Goal: Task Accomplishment & Management: Use online tool/utility

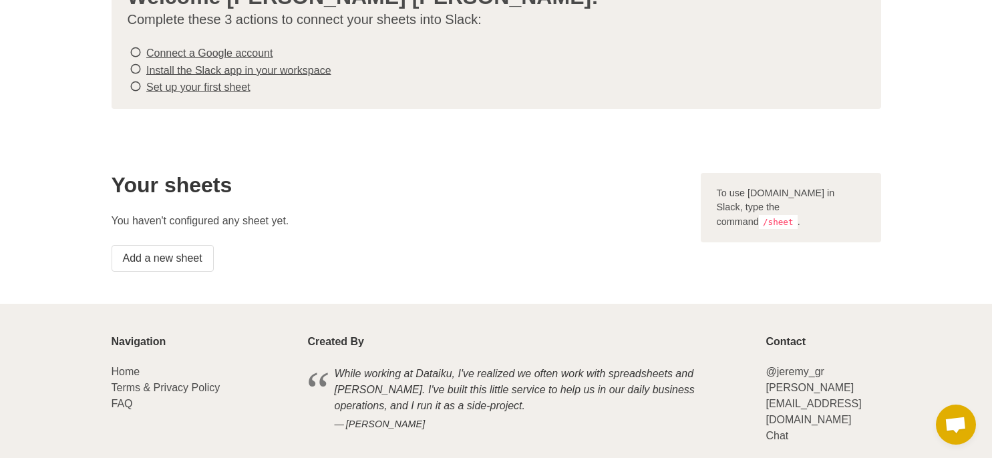
scroll to position [67, 0]
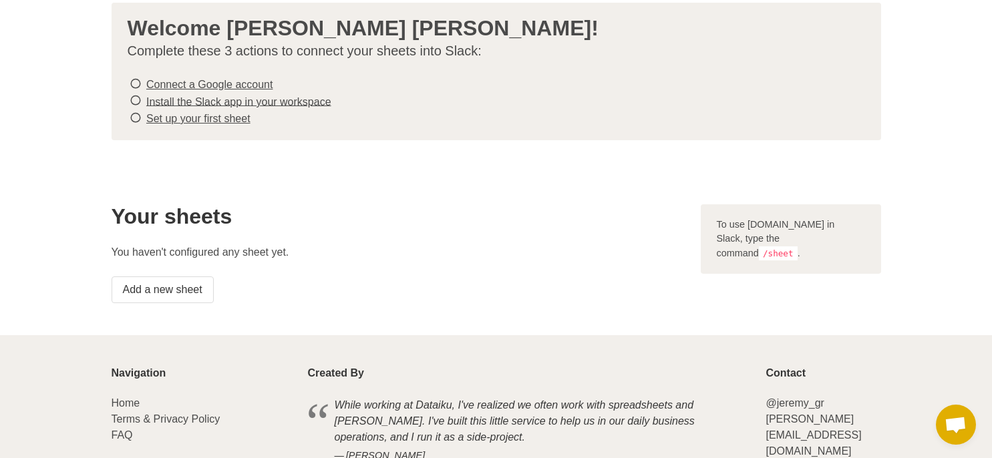
click at [752, 226] on div "To use [DOMAIN_NAME] in Slack, type the command /sheet ." at bounding box center [791, 239] width 180 height 70
click at [173, 286] on link "Add a new sheet" at bounding box center [163, 290] width 102 height 27
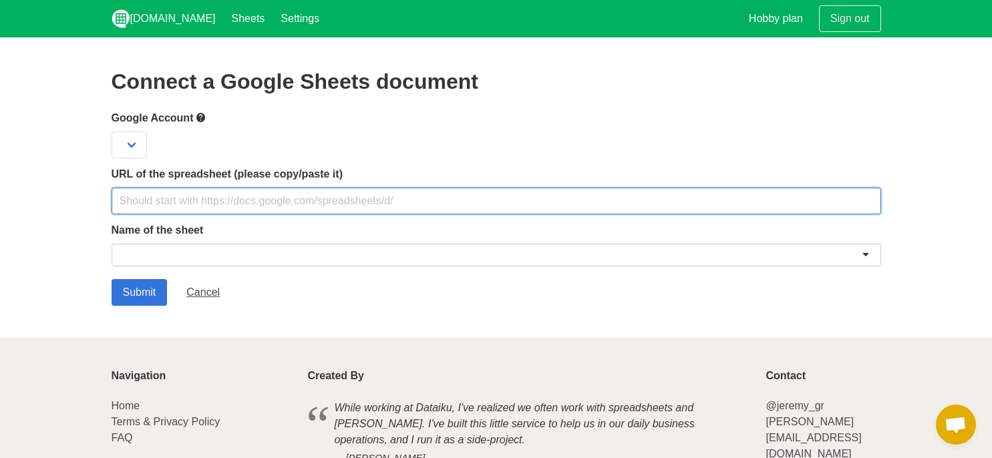
click at [123, 204] on input "text" at bounding box center [496, 201] width 769 height 27
paste input "https://docs.google.com/spreadsheets/d/195VSHLoLxW7Ng6qNX8H_Ajrw6Vo0EG49wSIz6wQ…"
type input "https://docs.google.com/spreadsheets/d/195VSHLoLxW7Ng6qNX8H_Ajrw6Vo0EG49wSIz6wQ…"
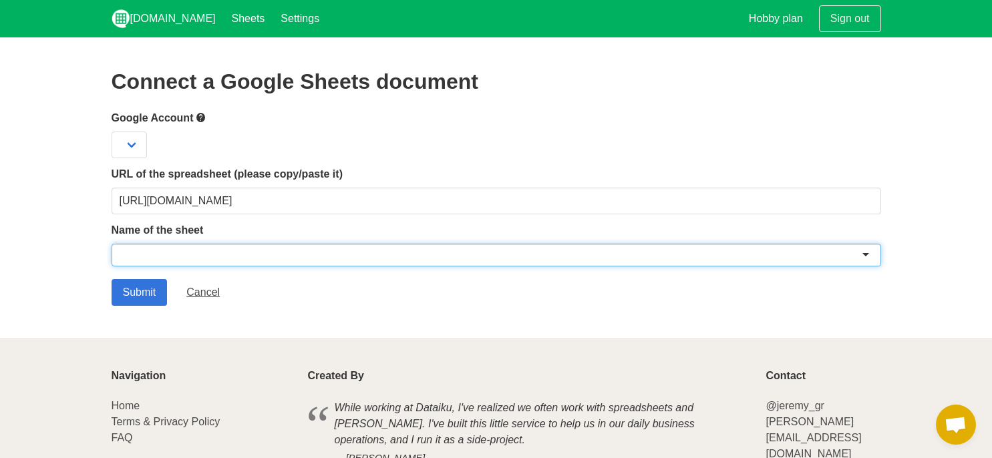
click at [130, 255] on div at bounding box center [496, 255] width 769 height 23
click at [865, 255] on div at bounding box center [496, 255] width 769 height 23
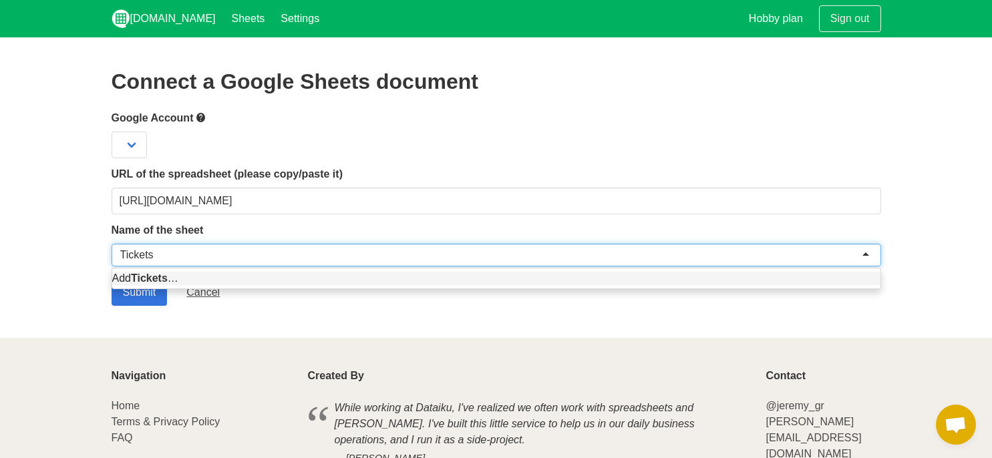
type input "Tickets"
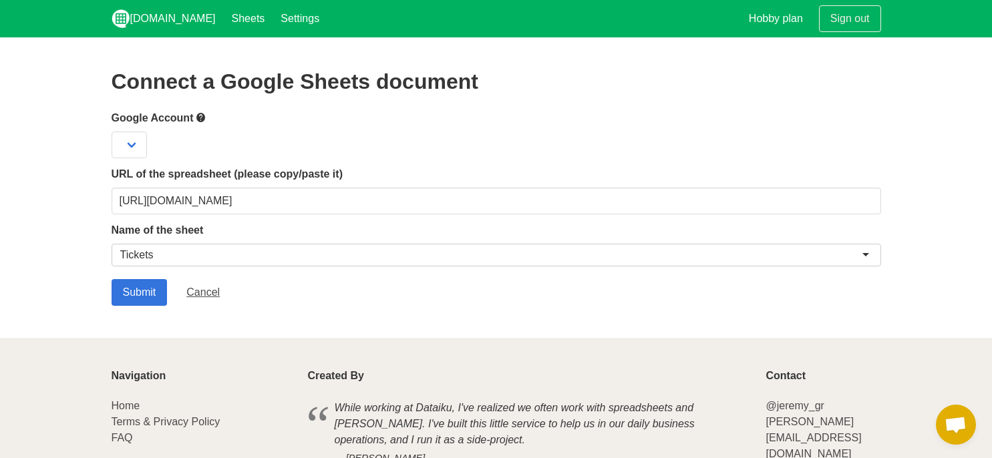
click at [918, 279] on section "Connect a Google Sheets document Google Account URL of the spreadsheet (please …" at bounding box center [496, 187] width 992 height 301
click at [143, 290] on input "Submit" at bounding box center [140, 292] width 56 height 27
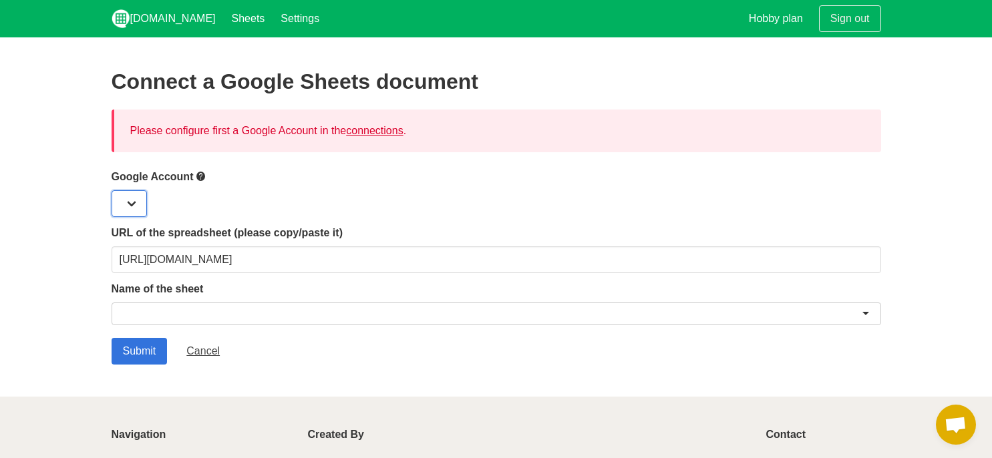
click at [135, 200] on select at bounding box center [129, 203] width 35 height 27
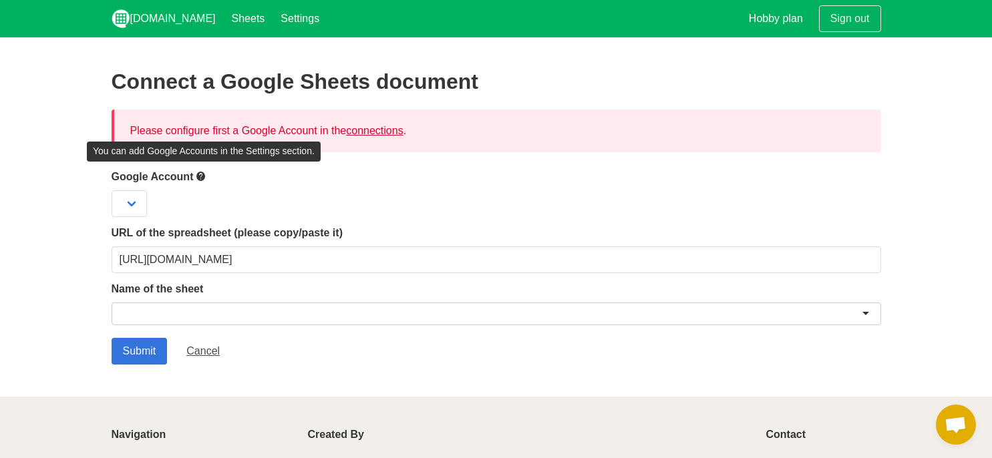
click at [203, 176] on icon at bounding box center [201, 176] width 11 height 17
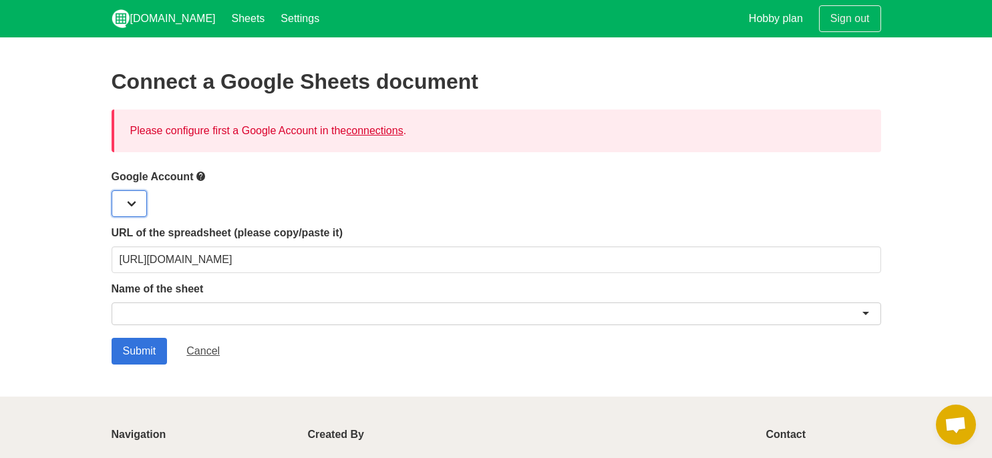
click at [130, 202] on select at bounding box center [129, 203] width 35 height 27
click at [383, 132] on link "connections" at bounding box center [374, 130] width 57 height 11
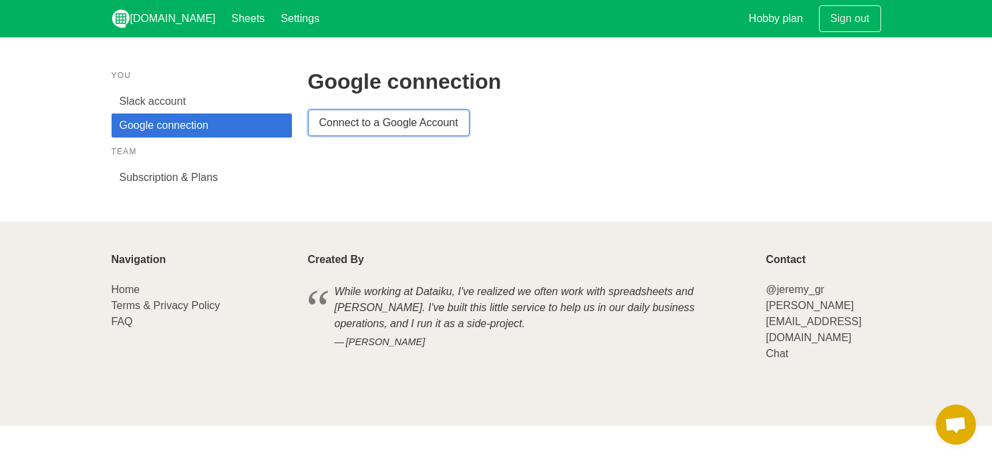
click at [345, 127] on link "Connect to a Google Account" at bounding box center [389, 123] width 162 height 27
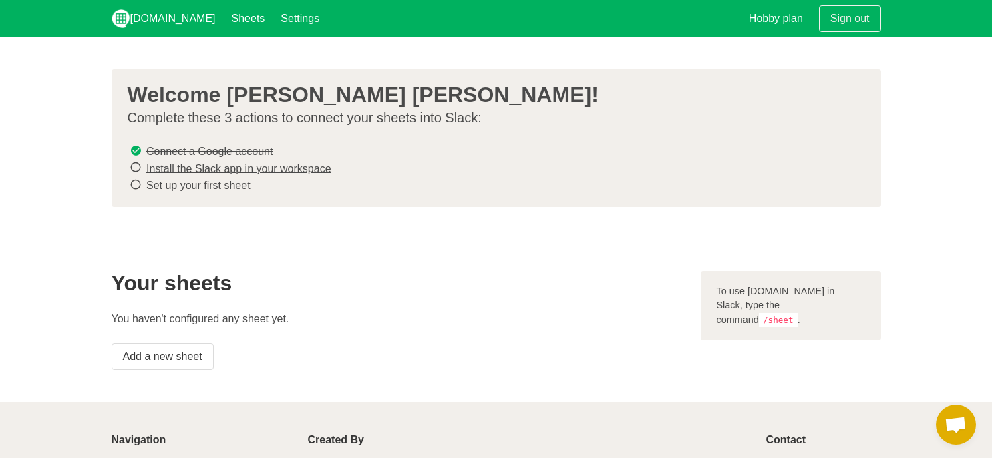
click at [182, 172] on link "Install the Slack app in your workspace" at bounding box center [238, 167] width 185 height 11
click at [224, 186] on link "Set up your first sheet" at bounding box center [198, 185] width 104 height 11
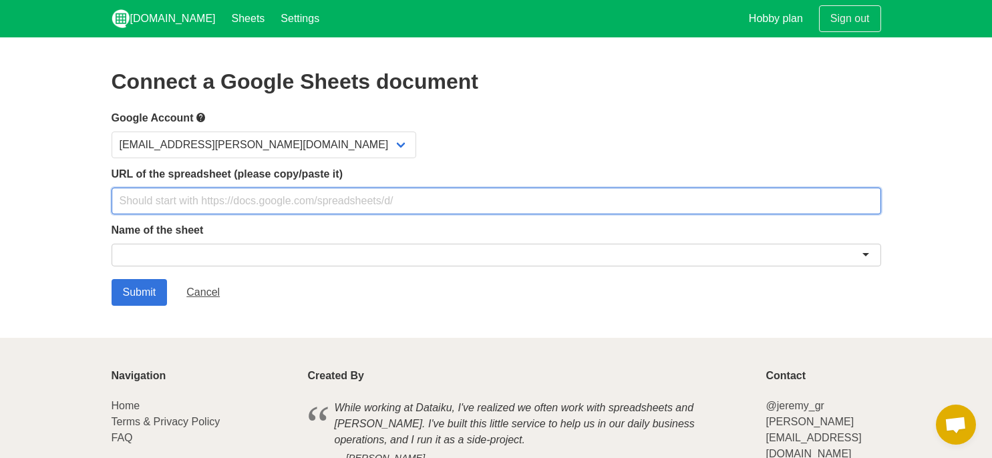
click at [130, 204] on input "text" at bounding box center [496, 201] width 769 height 27
paste input "https://docs.google.com/spreadsheets/d/195VSHLoLxW7Ng6qNX8H_Ajrw6Vo0EG49wSIz6wQ…"
type input "https://docs.google.com/spreadsheets/d/195VSHLoLxW7Ng6qNX8H_Ajrw6Vo0EG49wSIz6wQ…"
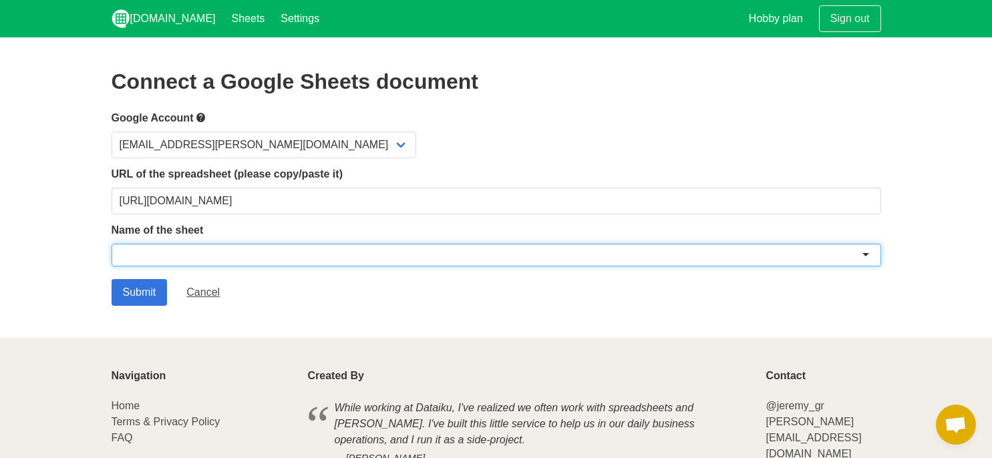
click at [158, 250] on div at bounding box center [496, 255] width 769 height 23
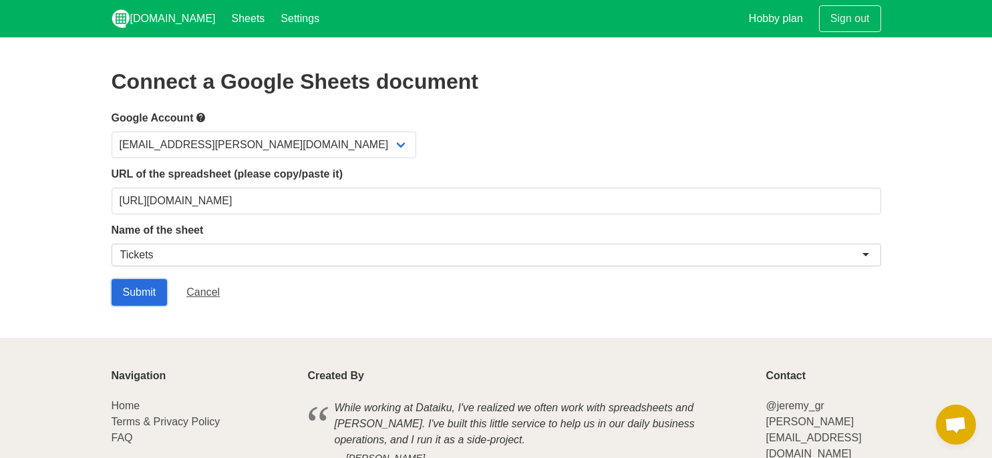
click at [123, 291] on input "Submit" at bounding box center [140, 292] width 56 height 27
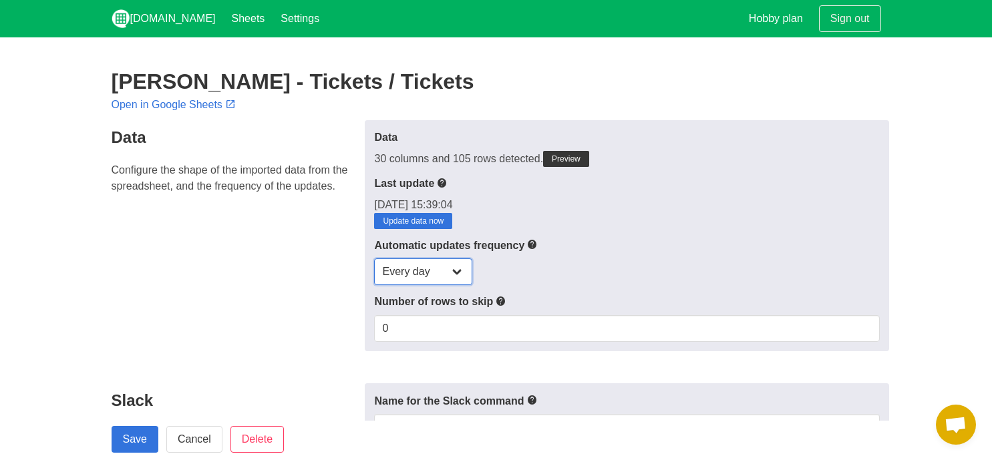
click at [457, 272] on select "Every day Every hour Every 30 min Every 15 min" at bounding box center [423, 272] width 98 height 27
click at [550, 256] on div "Automatic updates frequency Every day Every hour Every 30 min Every 15 min" at bounding box center [626, 261] width 505 height 49
click at [415, 221] on link "Update data now" at bounding box center [413, 221] width 78 height 16
click at [458, 271] on select "Every day Every hour Every 30 min Every 15 min" at bounding box center [423, 272] width 98 height 27
click at [455, 270] on select "Every day Every hour Every 30 min Every 15 min" at bounding box center [423, 272] width 98 height 27
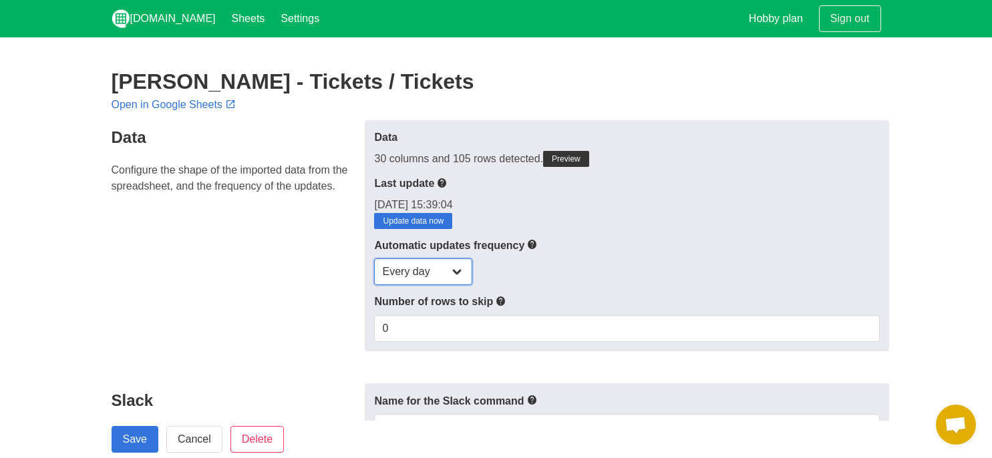
click at [455, 270] on select "Every day Every hour Every 30 min Every 15 min" at bounding box center [423, 272] width 98 height 27
click at [612, 263] on div "Every day Every hour Every 30 min Every 15 min" at bounding box center [626, 272] width 505 height 27
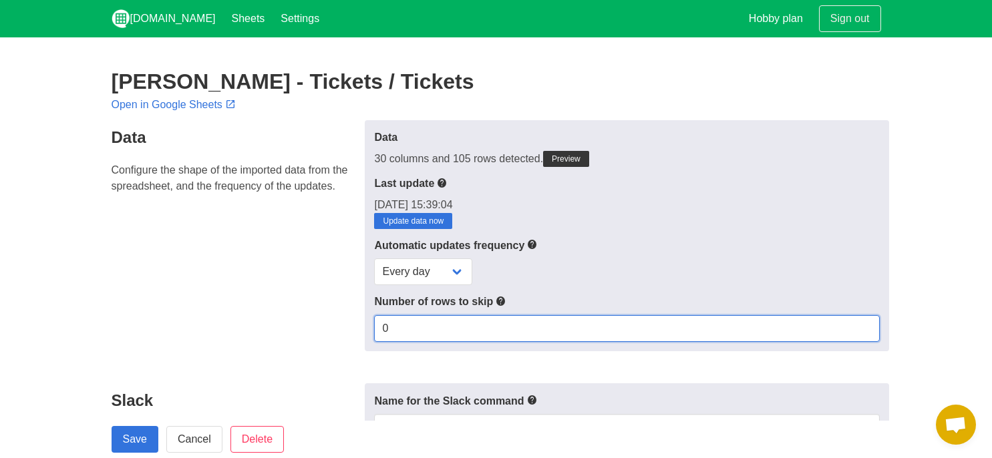
click at [434, 323] on input "0" at bounding box center [626, 328] width 505 height 27
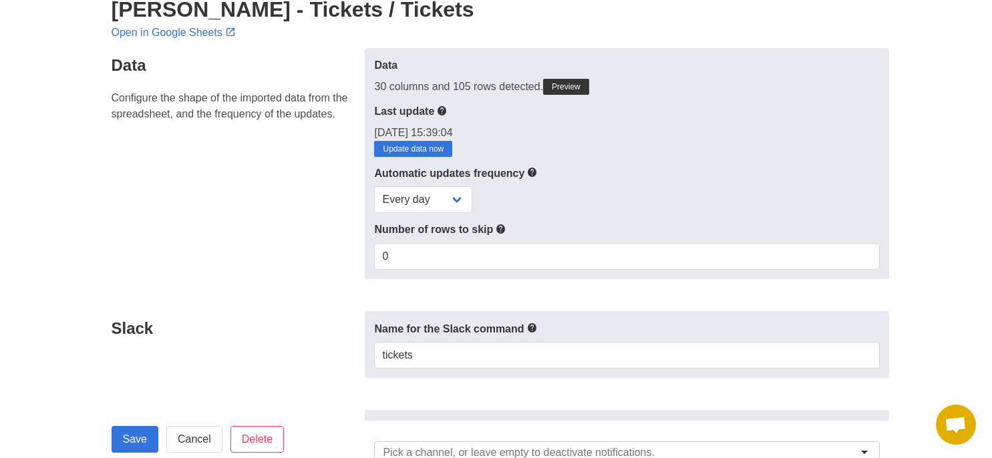
scroll to position [67, 0]
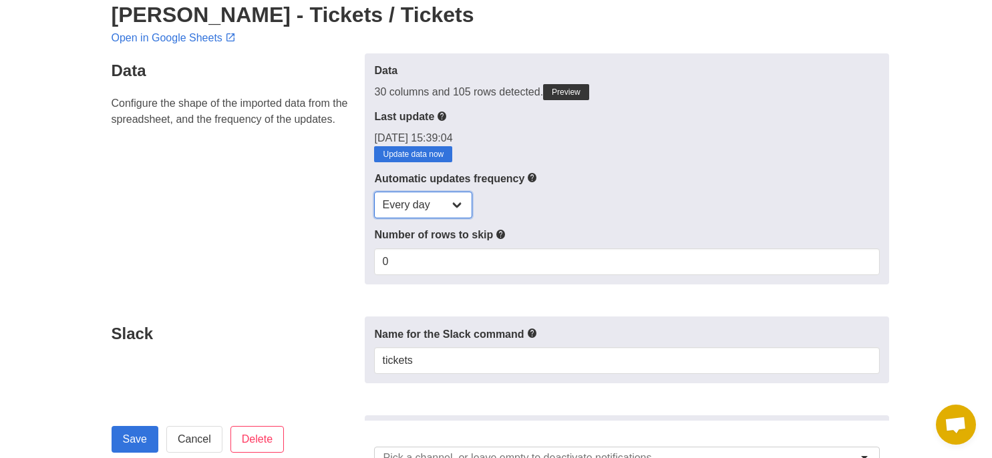
click at [457, 197] on select "Every day Every hour Every 30 min Every 15 min" at bounding box center [423, 205] width 98 height 27
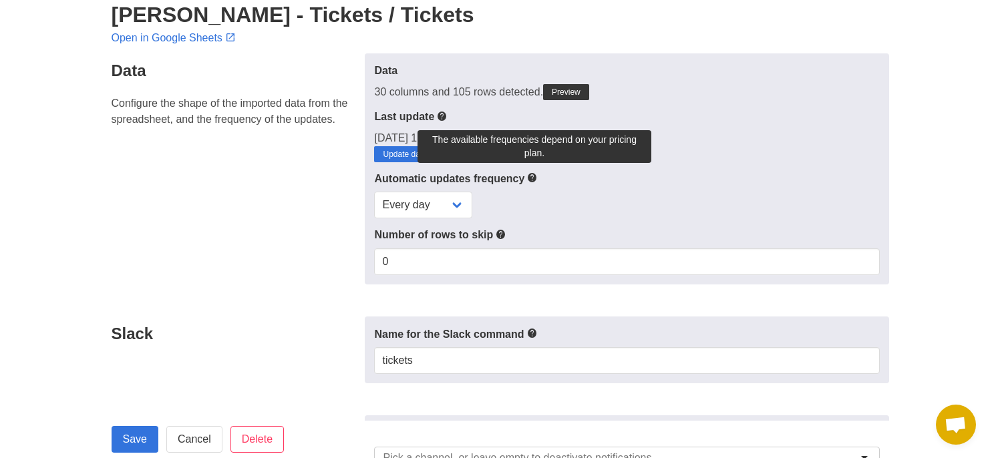
click at [536, 175] on icon at bounding box center [532, 178] width 11 height 17
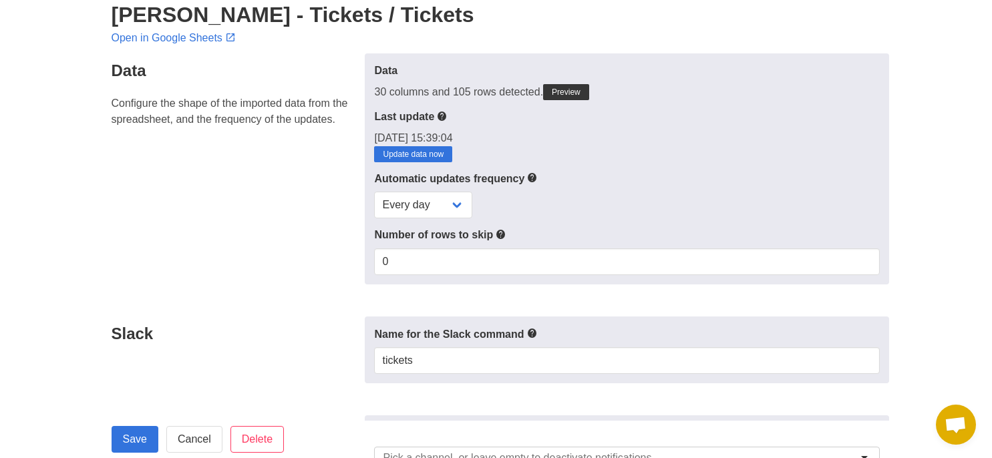
click at [532, 176] on icon at bounding box center [532, 178] width 11 height 17
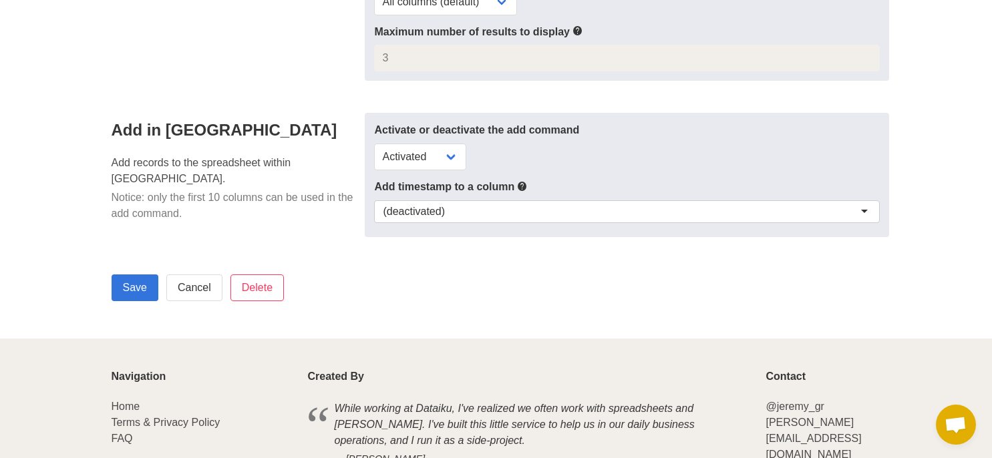
scroll to position [868, 0]
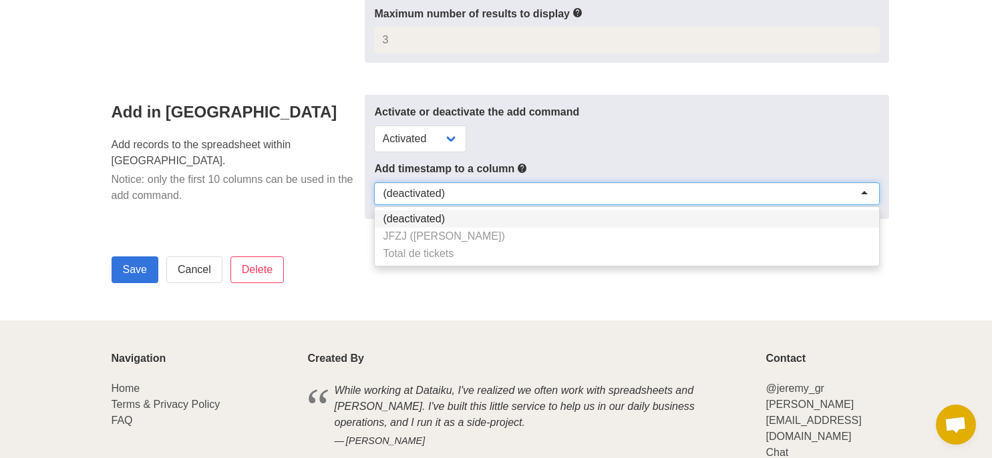
click at [864, 187] on div "(deactivated)" at bounding box center [626, 193] width 505 height 23
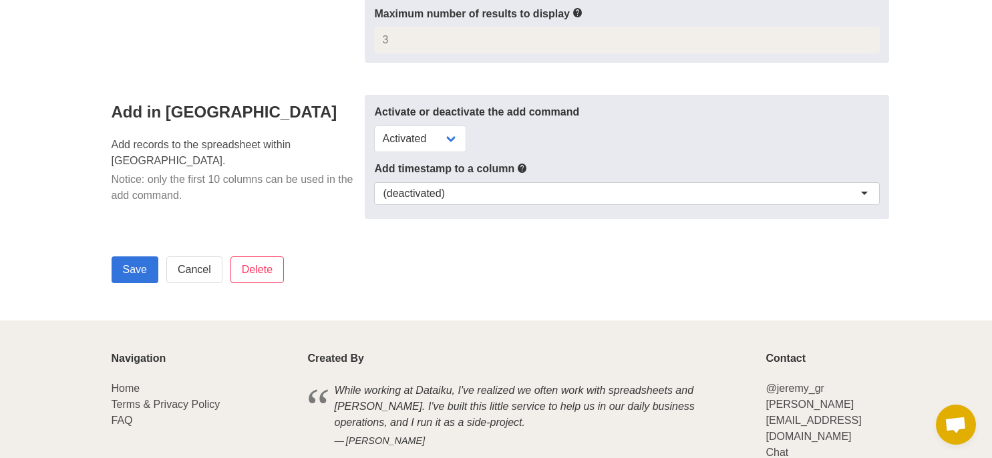
click at [862, 188] on div "(deactivated)" at bounding box center [626, 193] width 505 height 23
click at [128, 268] on input "Save" at bounding box center [135, 269] width 47 height 27
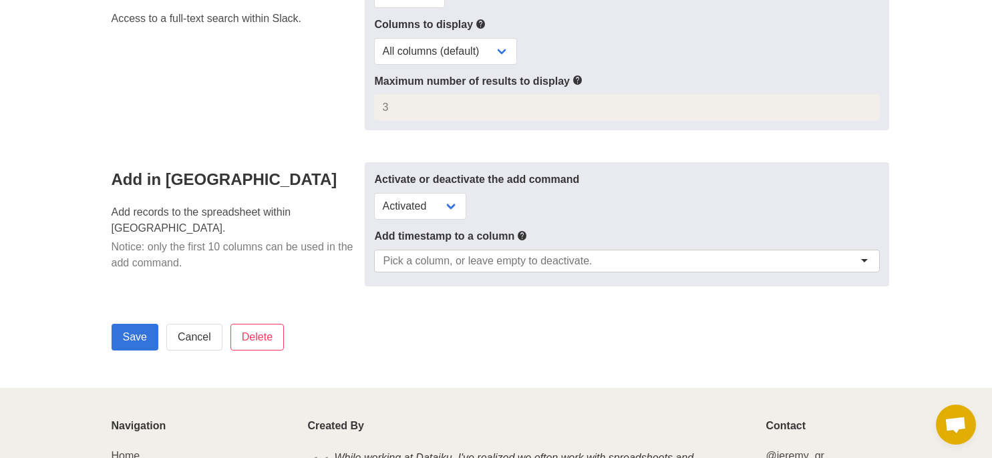
scroll to position [802, 0]
click at [128, 332] on input "Save" at bounding box center [135, 336] width 47 height 27
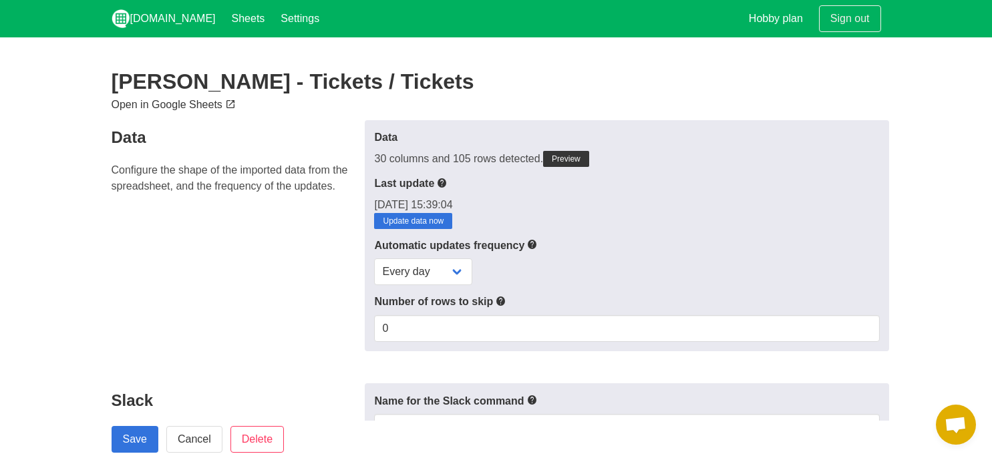
click at [181, 107] on link "Open in Google Sheets" at bounding box center [175, 104] width 127 height 11
click at [854, 19] on link "Sign out" at bounding box center [850, 18] width 62 height 27
